Goal: Information Seeking & Learning: Find specific fact

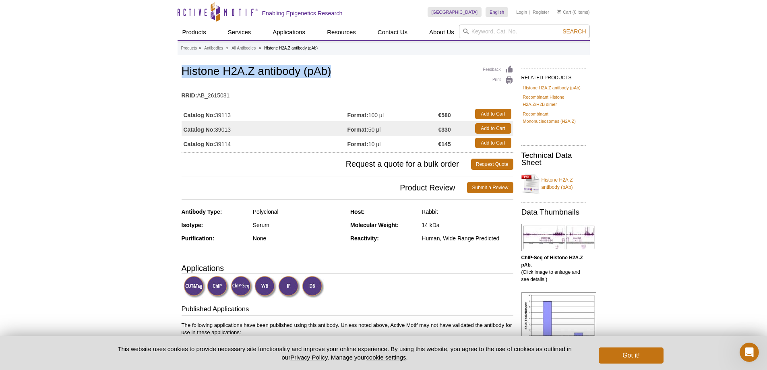
drag, startPoint x: 181, startPoint y: 70, endPoint x: 341, endPoint y: 70, distance: 159.5
click at [341, 70] on h1 "Histone H2A.Z antibody (pAb)" at bounding box center [348, 72] width 332 height 14
copy h1 "Histone H2A.Z antibody (pAb)"
drag, startPoint x: 231, startPoint y: 129, endPoint x: 183, endPoint y: 129, distance: 47.9
click at [183, 129] on td "Catalog No: 39013" at bounding box center [265, 128] width 166 height 15
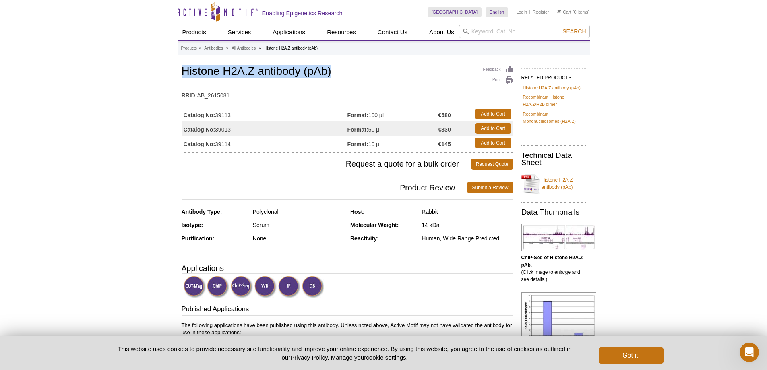
copy td "Catalog No: 39013"
drag, startPoint x: 381, startPoint y: 131, endPoint x: 371, endPoint y: 131, distance: 9.7
click at [371, 131] on td "Format: 50 µl" at bounding box center [393, 128] width 91 height 15
drag, startPoint x: 385, startPoint y: 128, endPoint x: 371, endPoint y: 130, distance: 13.8
click at [371, 130] on td "Format: 50 µl" at bounding box center [393, 128] width 91 height 15
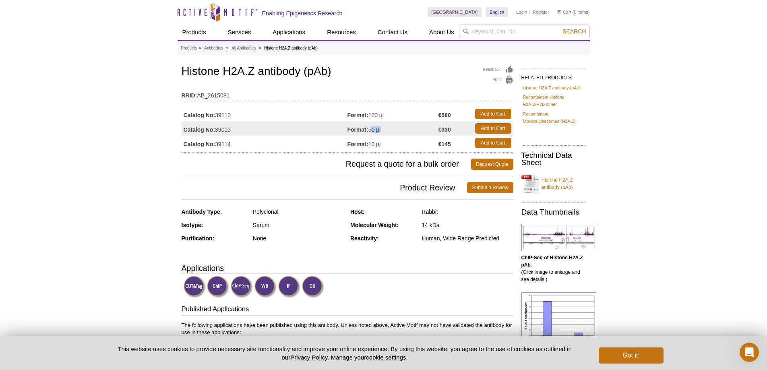
copy td "50 µl"
